Goal: Task Accomplishment & Management: Manage account settings

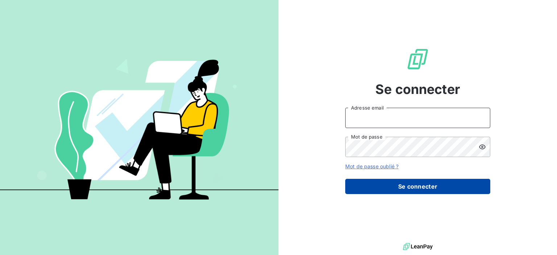
type input "[PERSON_NAME][EMAIL_ADDRESS][DOMAIN_NAME]"
click at [419, 190] on button "Se connecter" at bounding box center [417, 186] width 145 height 15
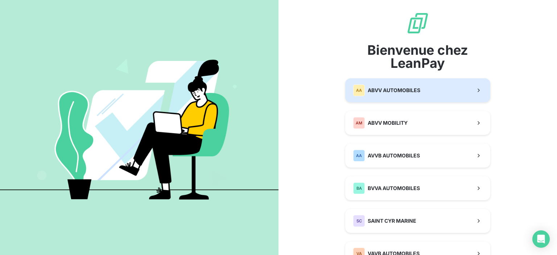
click at [408, 97] on button "AA ABVV AUTOMOBILES" at bounding box center [417, 90] width 145 height 24
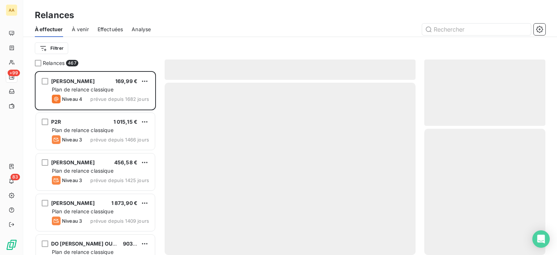
scroll to position [178, 115]
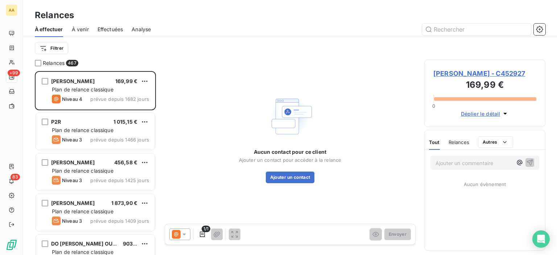
click at [106, 30] on span "Effectuées" at bounding box center [111, 29] width 26 height 7
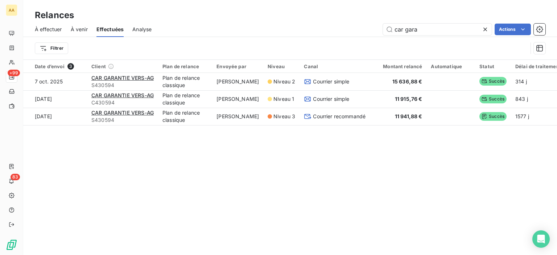
click at [485, 28] on icon at bounding box center [484, 29] width 7 height 7
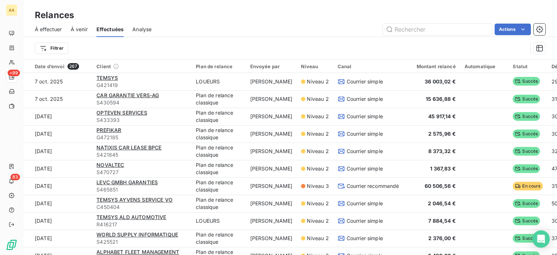
click at [190, 21] on div "Relances" at bounding box center [290, 15] width 534 height 13
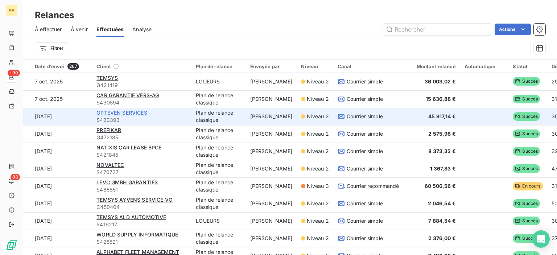
click at [132, 112] on span "OPTEVEN SERVICES" at bounding box center [121, 112] width 50 height 6
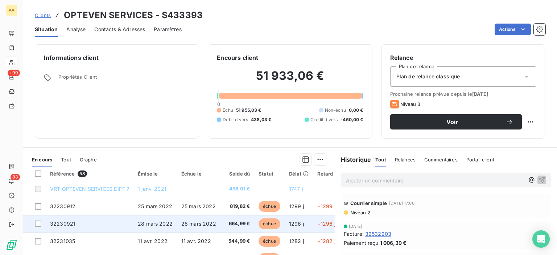
scroll to position [73, 0]
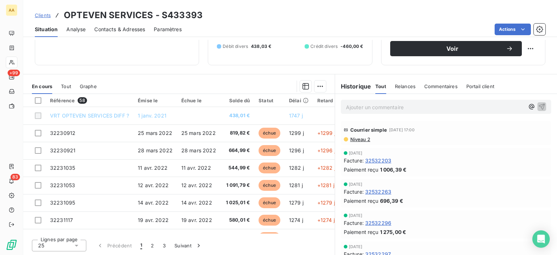
click at [349, 139] on span "Niveau 2" at bounding box center [359, 139] width 21 height 6
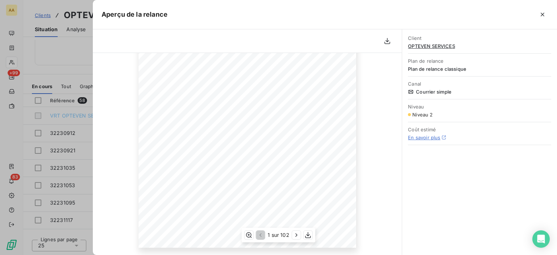
scroll to position [148, 0]
click at [295, 235] on icon "button" at bounding box center [296, 234] width 7 height 7
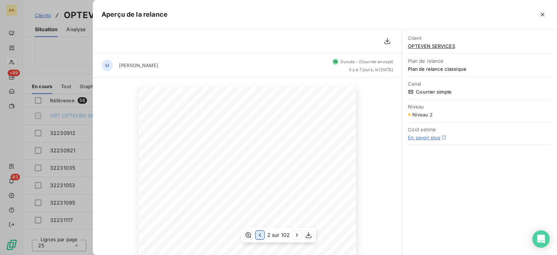
click at [263, 236] on icon "button" at bounding box center [259, 234] width 7 height 7
click at [295, 237] on icon "button" at bounding box center [296, 234] width 7 height 7
click at [262, 236] on icon "button" at bounding box center [259, 234] width 7 height 7
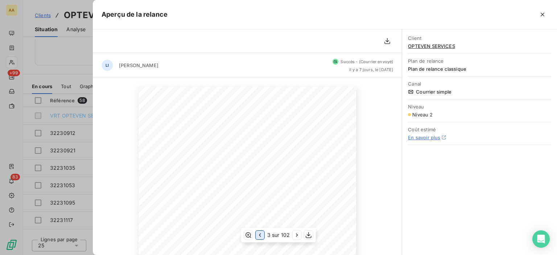
click at [262, 236] on icon "button" at bounding box center [259, 234] width 7 height 7
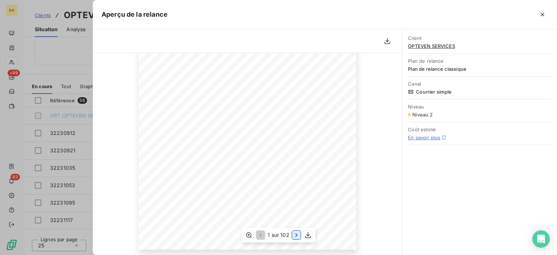
click at [295, 234] on icon "button" at bounding box center [296, 234] width 7 height 7
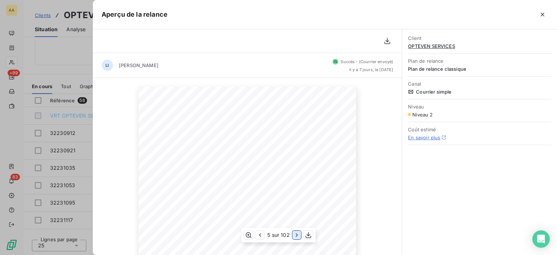
click at [295, 234] on icon "button" at bounding box center [296, 234] width 7 height 7
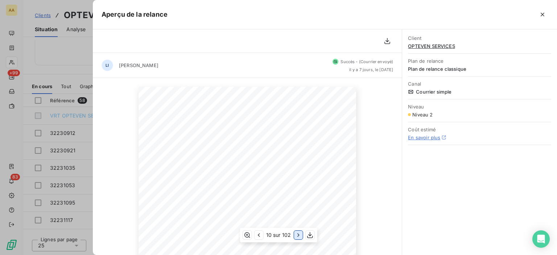
click at [295, 234] on icon "button" at bounding box center [297, 234] width 7 height 7
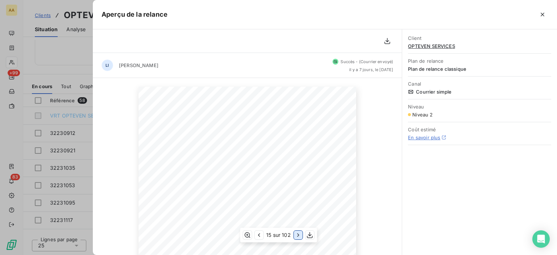
click at [295, 234] on icon "button" at bounding box center [297, 234] width 7 height 7
click at [296, 233] on icon "button" at bounding box center [297, 234] width 7 height 7
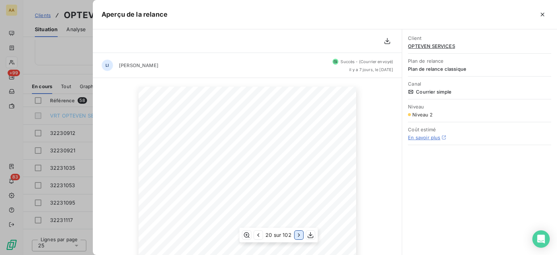
click at [300, 234] on icon "button" at bounding box center [298, 234] width 7 height 7
click at [298, 234] on icon "button" at bounding box center [297, 234] width 7 height 7
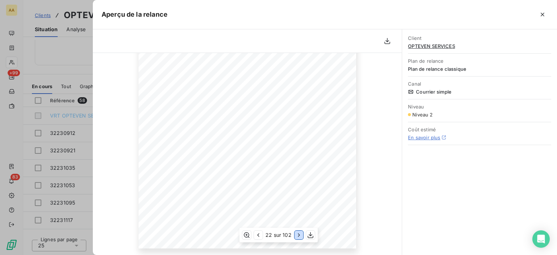
scroll to position [148, 0]
click at [294, 236] on button "button" at bounding box center [298, 235] width 9 height 9
click at [300, 232] on icon "button" at bounding box center [298, 234] width 7 height 7
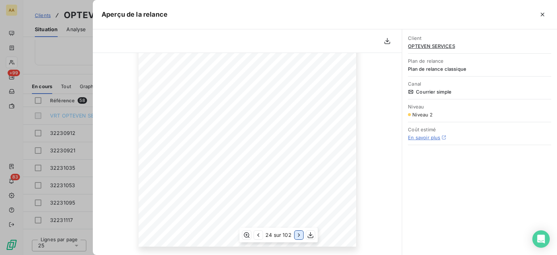
click at [298, 232] on icon "button" at bounding box center [298, 234] width 7 height 7
click at [297, 232] on icon "button" at bounding box center [298, 234] width 7 height 7
